Goal: Task Accomplishment & Management: Use online tool/utility

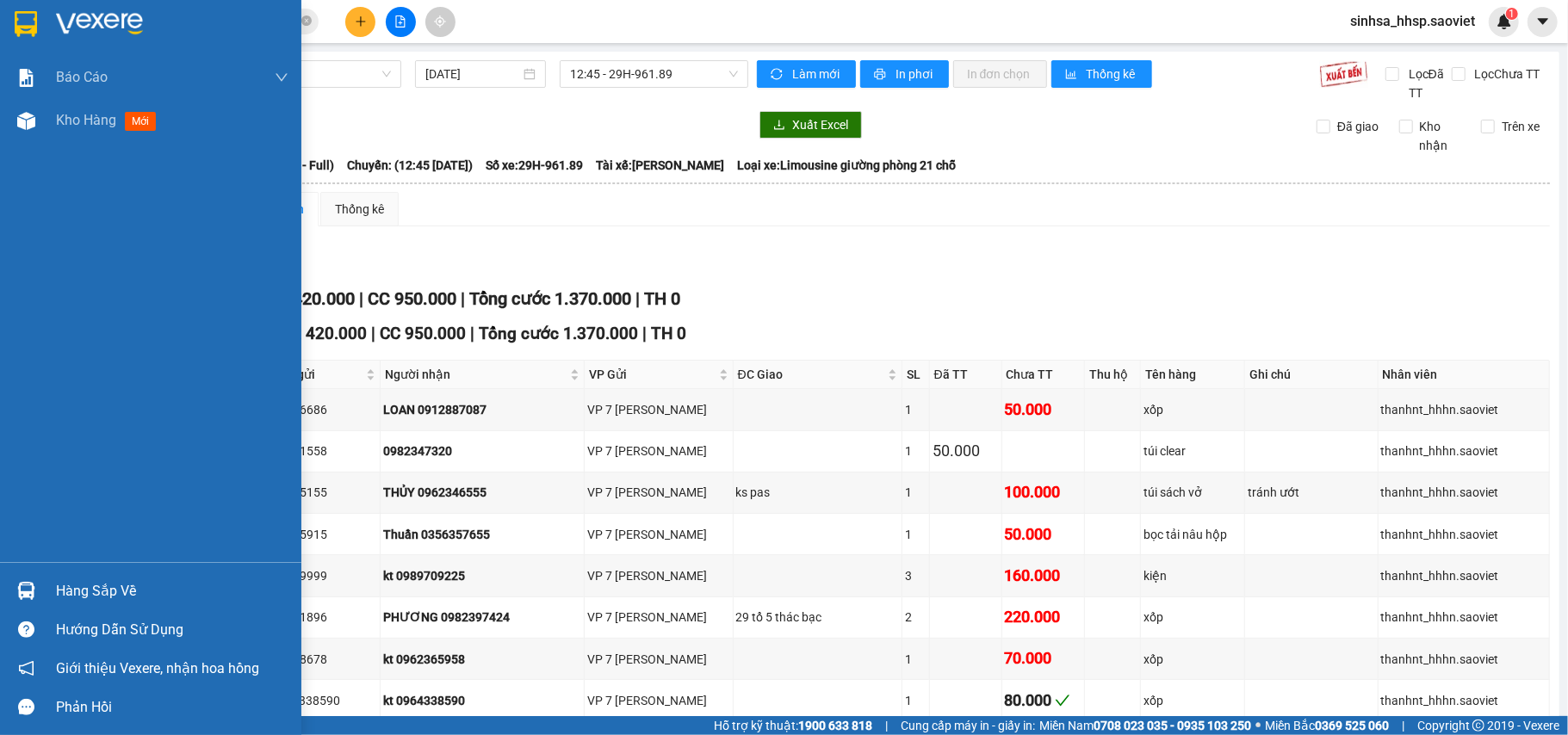
click at [28, 26] on img at bounding box center [26, 24] width 22 height 26
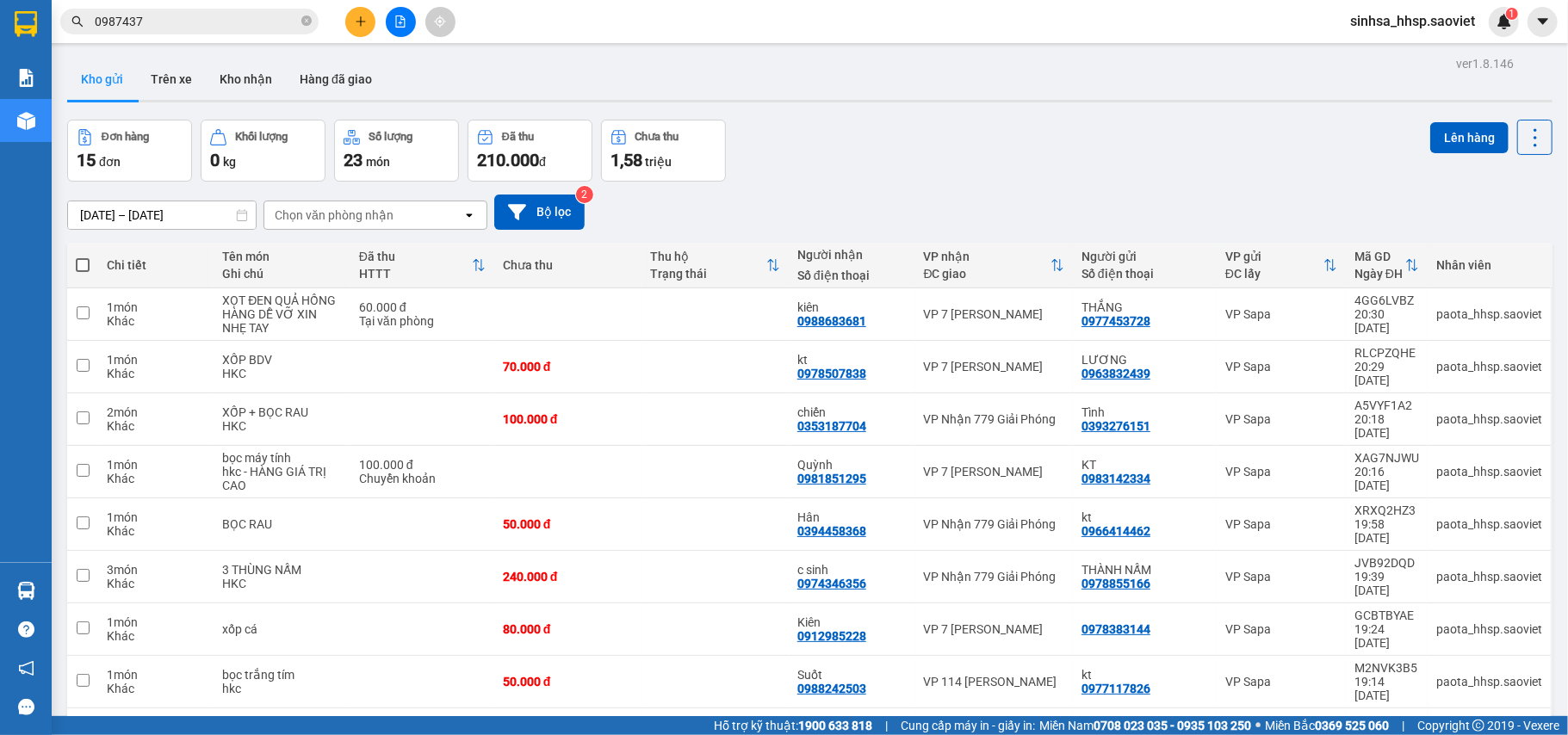
click at [76, 262] on span at bounding box center [82, 265] width 14 height 14
click at [83, 257] on input "checkbox" at bounding box center [83, 257] width 0 height 0
checkbox input "true"
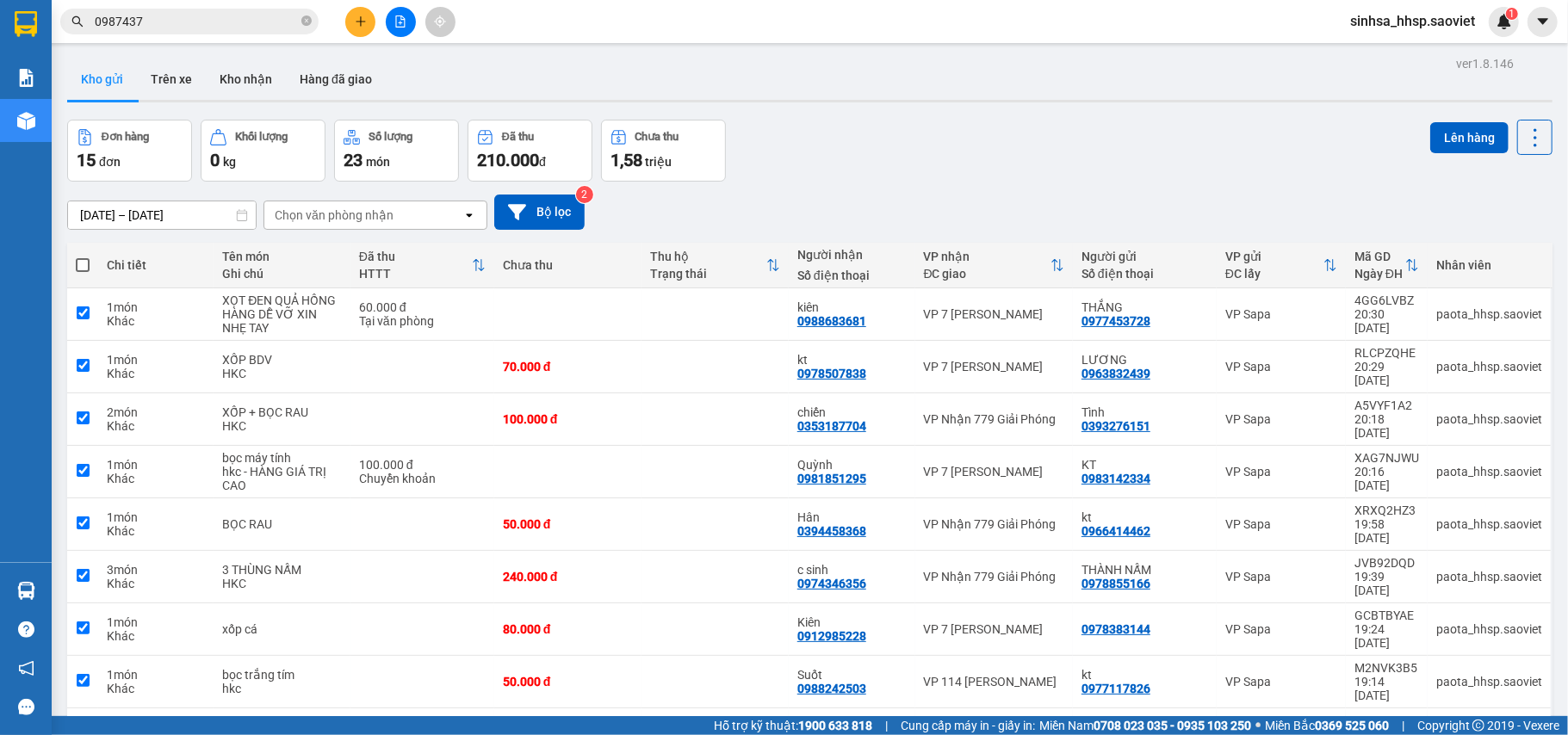
checkbox input "true"
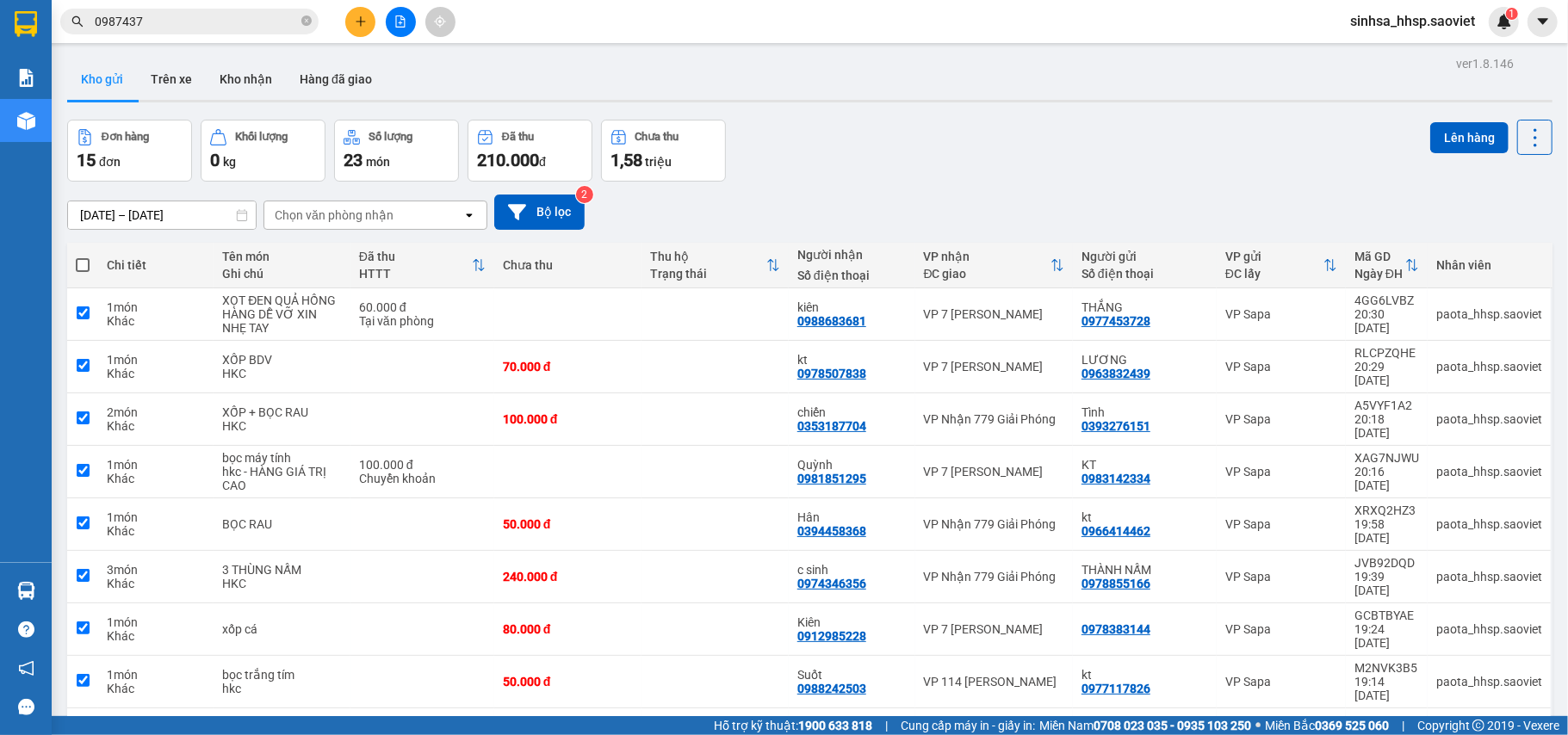
checkbox input "true"
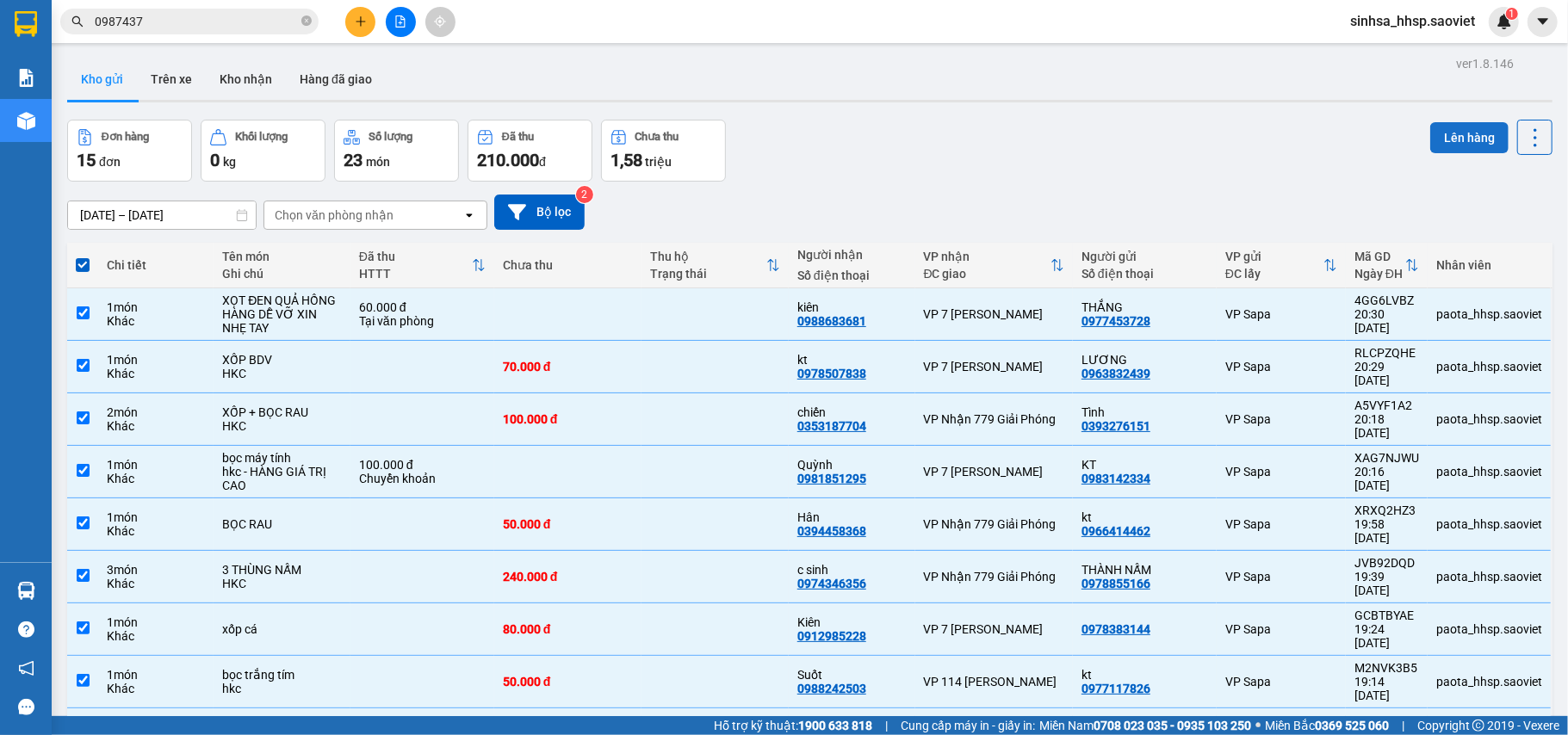
click at [1438, 139] on button "Lên hàng" at bounding box center [1469, 138] width 78 height 31
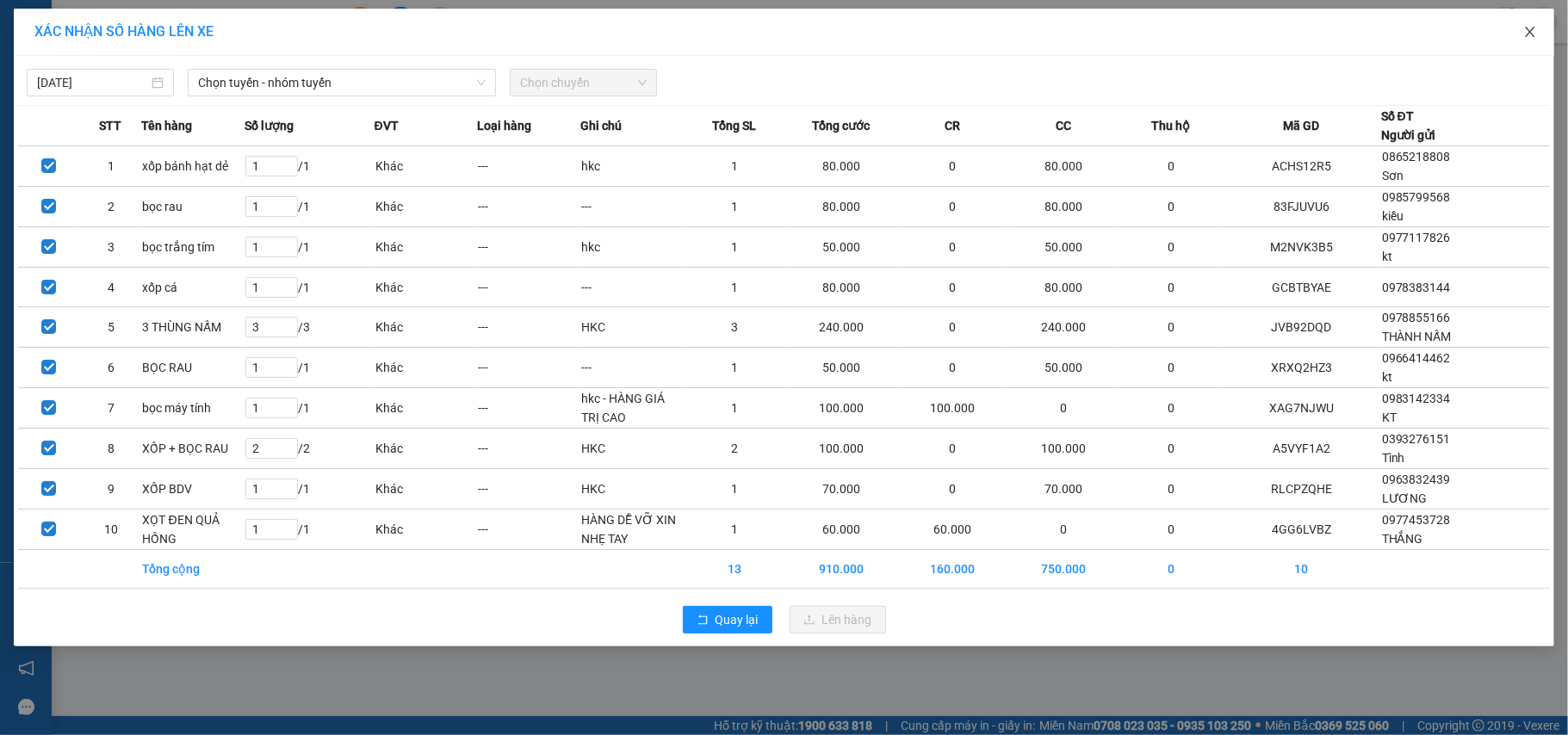
click at [1526, 26] on icon "close" at bounding box center [1529, 31] width 14 height 14
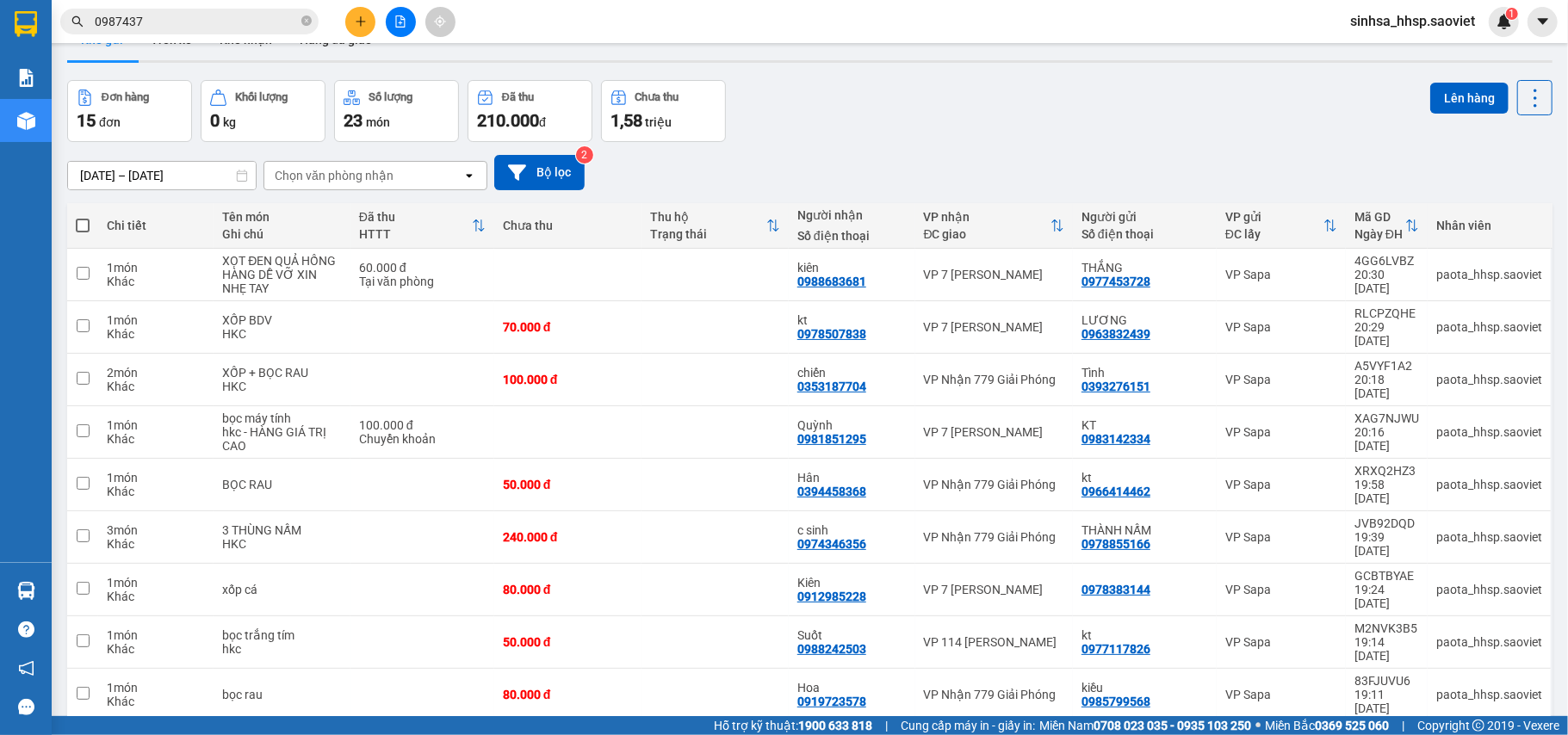
scroll to position [79, 0]
